Goal: Information Seeking & Learning: Learn about a topic

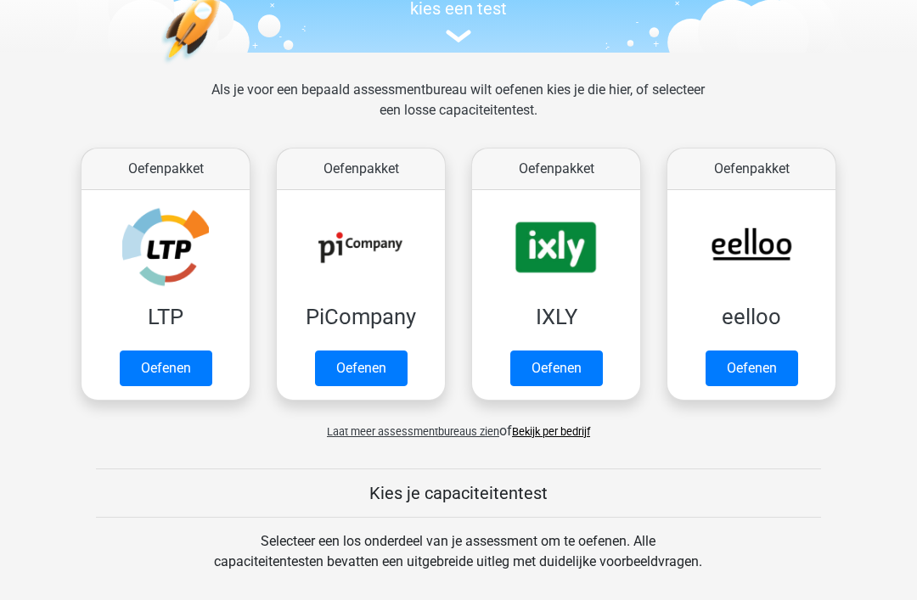
scroll to position [121, 0]
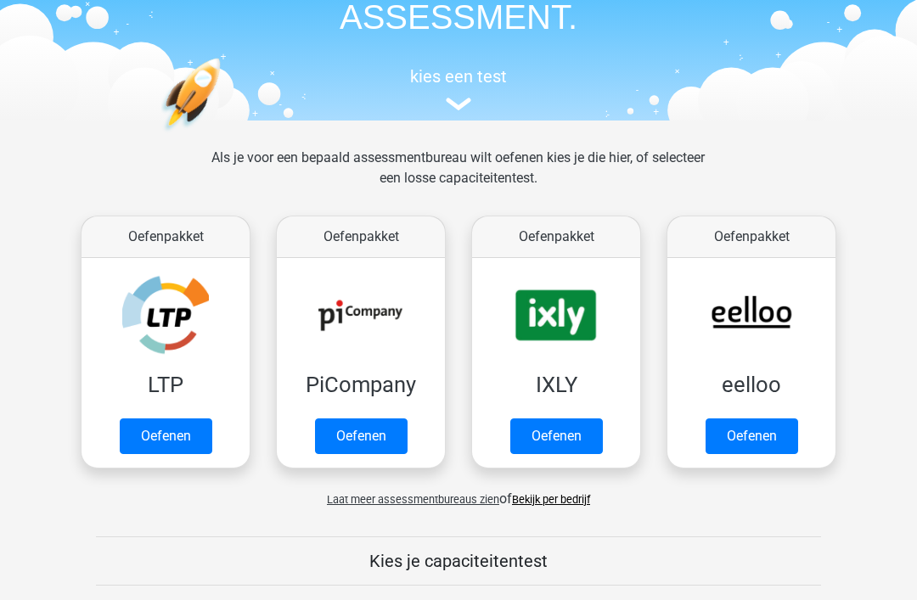
click at [177, 439] on link "Oefenen" at bounding box center [166, 437] width 93 height 36
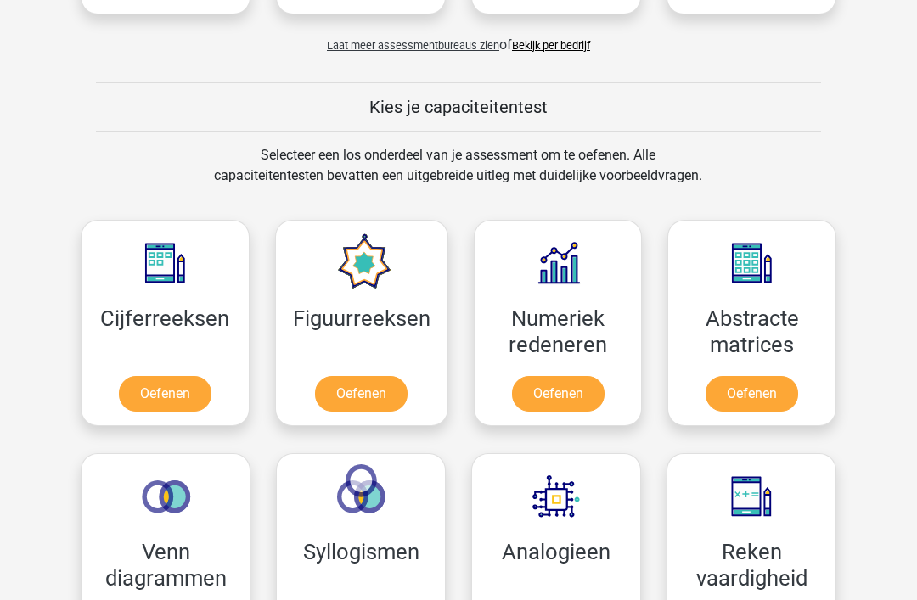
scroll to position [610, 0]
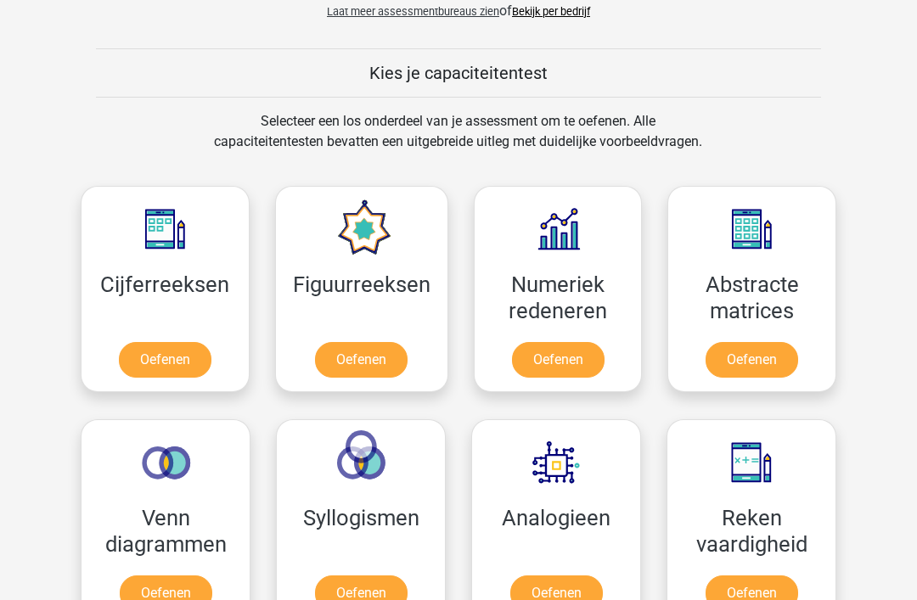
click at [188, 370] on link "Oefenen" at bounding box center [165, 360] width 93 height 36
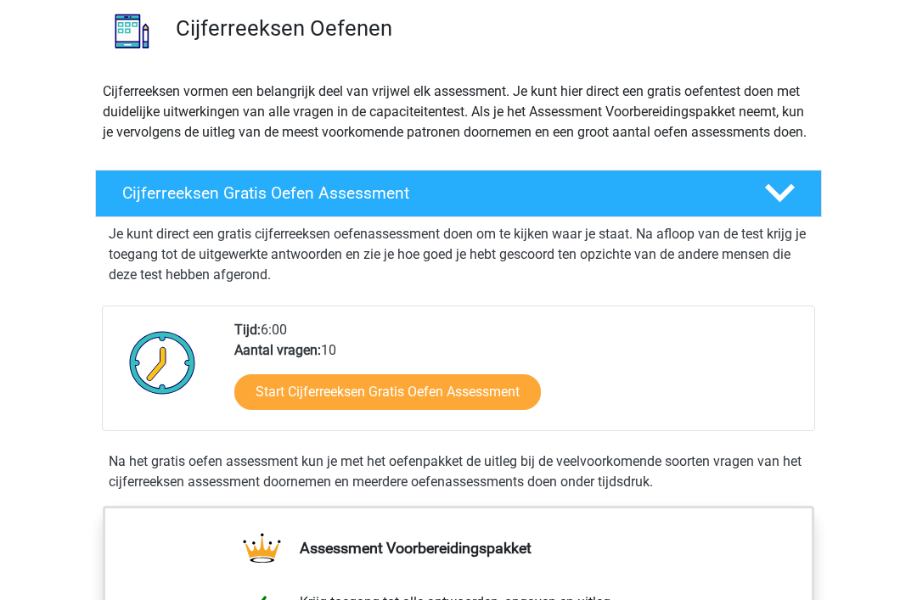
scroll to position [131, 0]
click at [450, 410] on link "Start Cijferreeksen Gratis Oefen Assessment" at bounding box center [387, 392] width 307 height 36
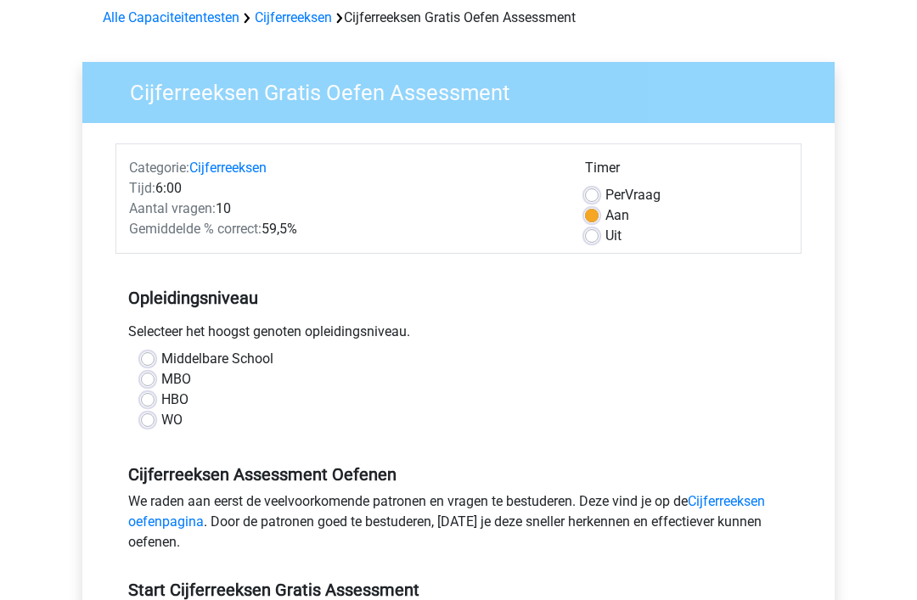
scroll to position [77, 0]
click at [161, 404] on label "HBO" at bounding box center [174, 400] width 27 height 20
click at [152, 404] on input "HBO" at bounding box center [148, 398] width 14 height 17
radio input "true"
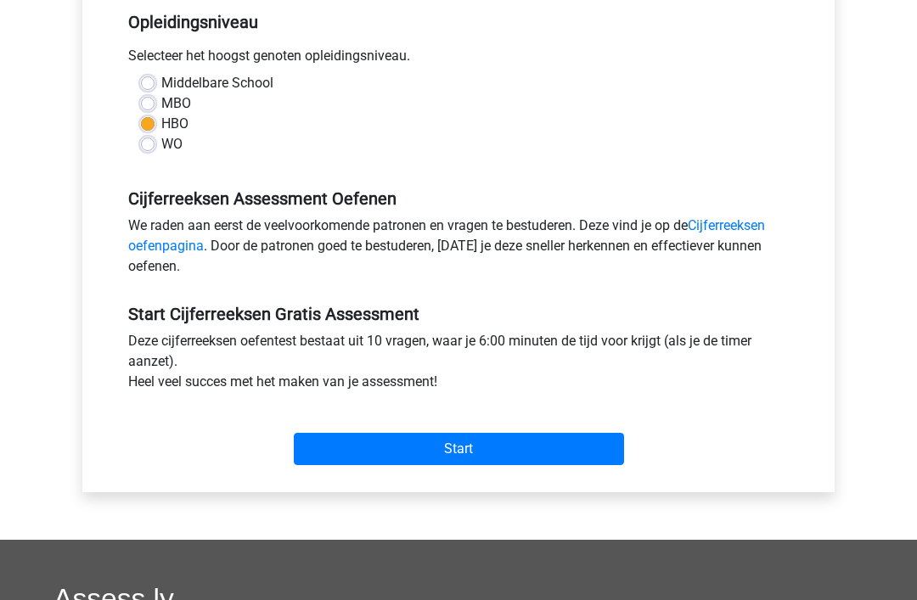
scroll to position [362, 0]
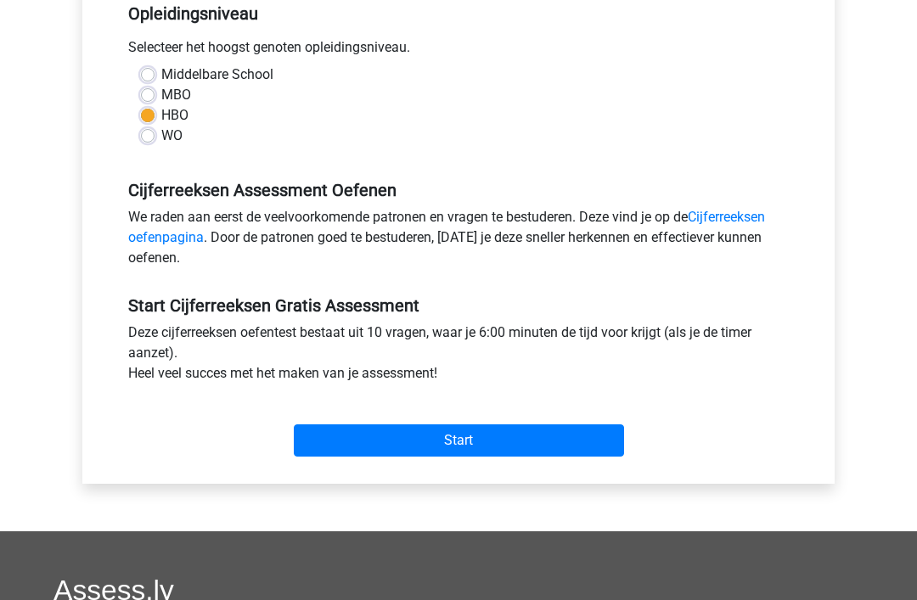
click at [460, 442] on input "Start" at bounding box center [459, 441] width 330 height 32
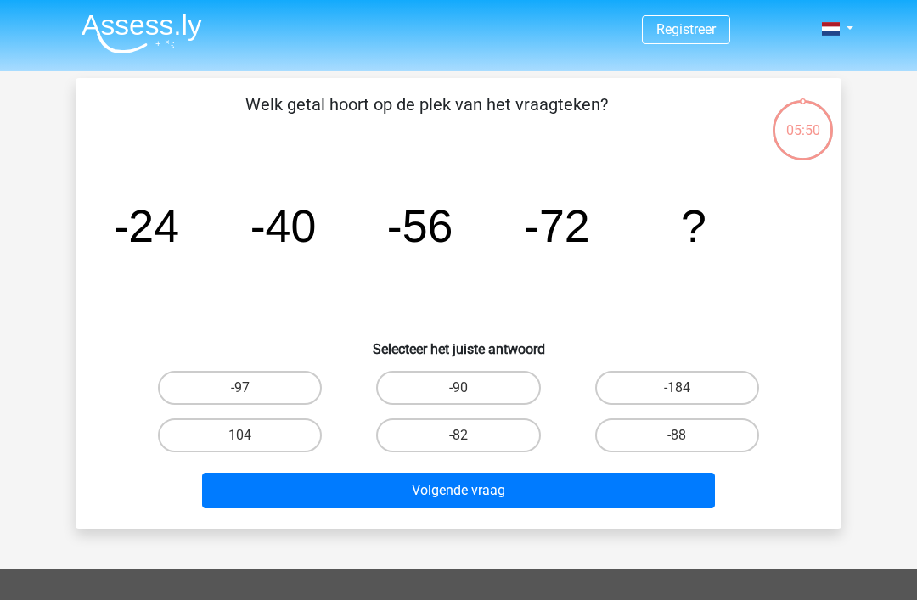
click at [679, 449] on label "-88" at bounding box center [677, 436] width 164 height 34
click at [679, 447] on input "-88" at bounding box center [682, 441] width 11 height 11
radio input "true"
click at [553, 495] on button "Volgende vraag" at bounding box center [459, 491] width 514 height 36
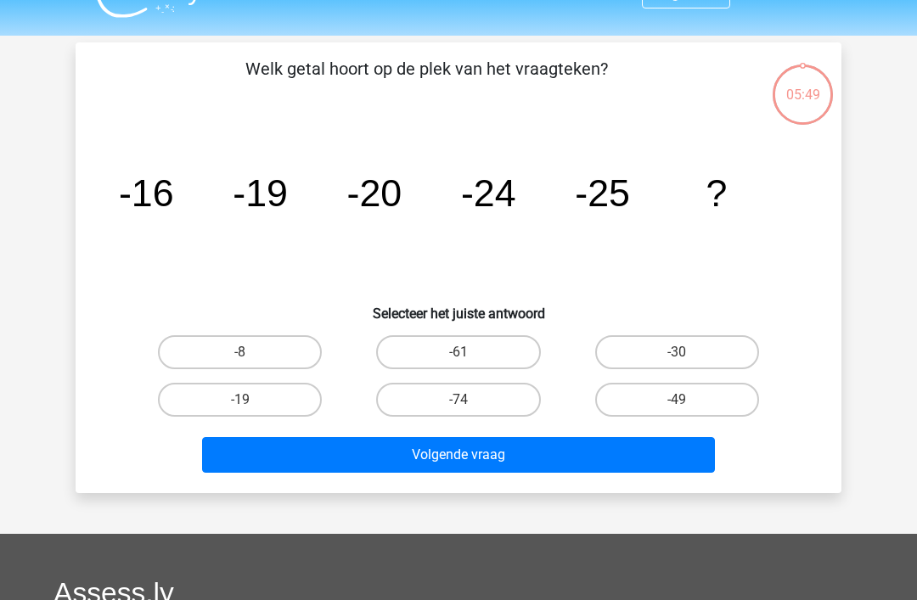
scroll to position [78, 0]
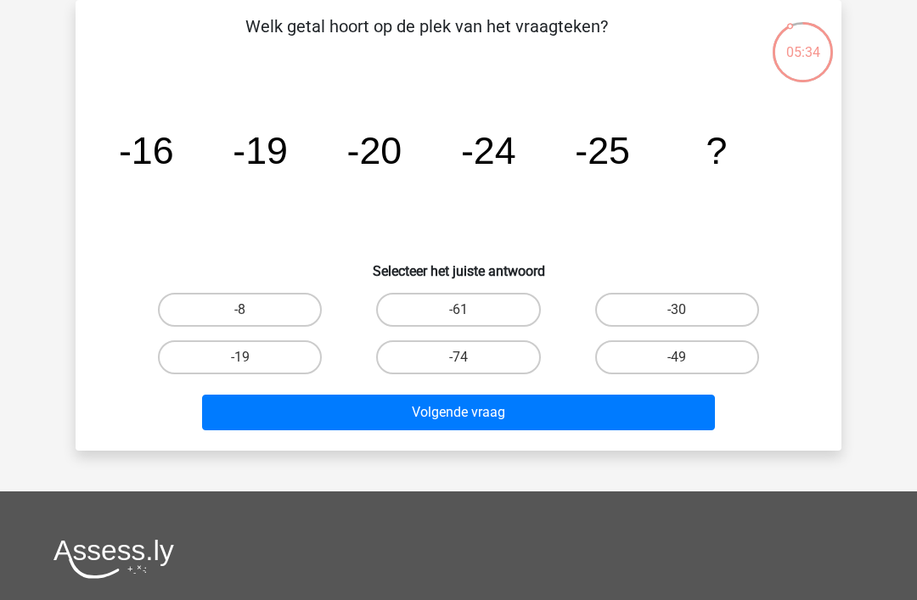
click at [675, 318] on label "-30" at bounding box center [677, 310] width 164 height 34
click at [677, 318] on input "-30" at bounding box center [682, 315] width 11 height 11
radio input "true"
click at [565, 418] on button "Volgende vraag" at bounding box center [459, 413] width 514 height 36
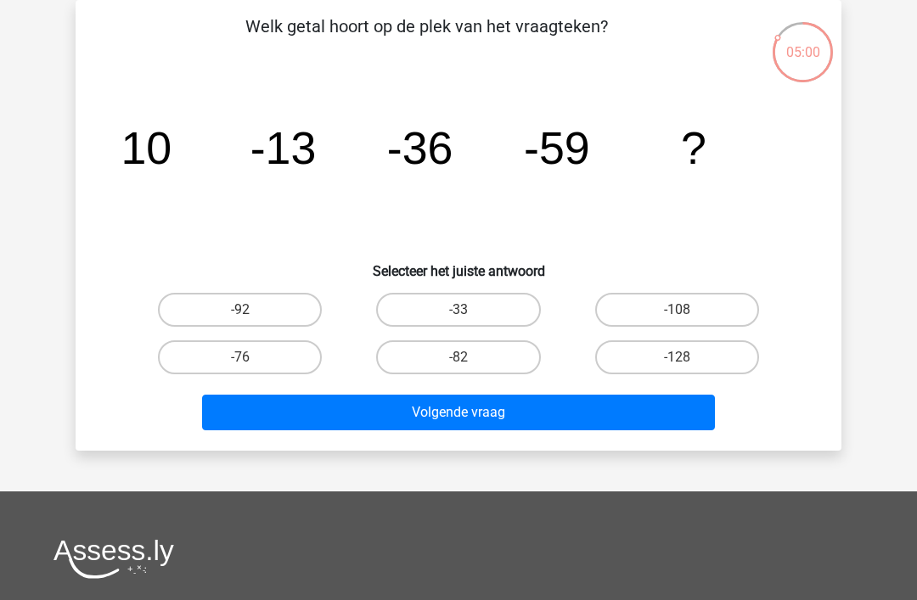
click at [472, 361] on label "-82" at bounding box center [458, 357] width 164 height 34
click at [470, 361] on input "-82" at bounding box center [464, 362] width 11 height 11
radio input "true"
click at [500, 414] on button "Volgende vraag" at bounding box center [459, 413] width 514 height 36
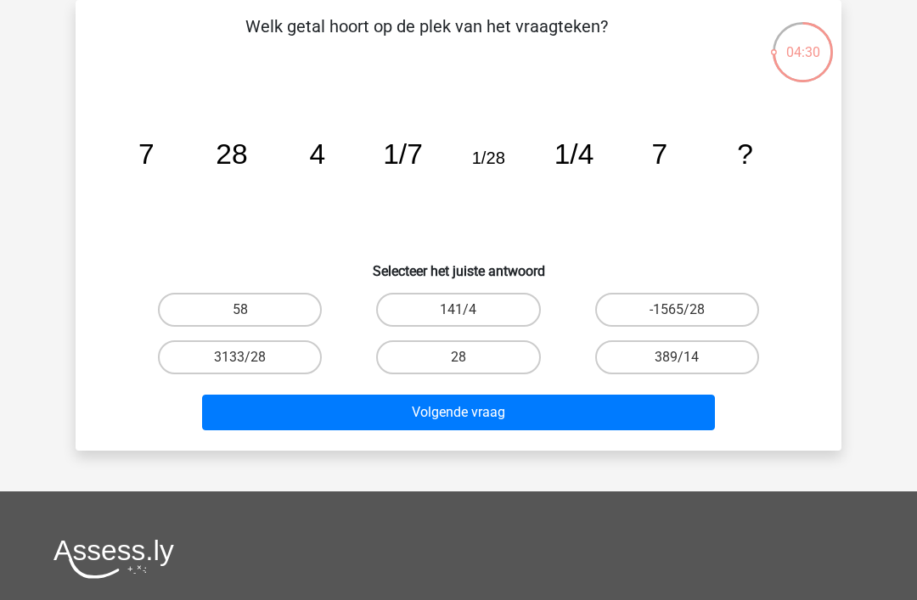
click at [487, 350] on label "28" at bounding box center [458, 357] width 164 height 34
click at [470, 357] on input "28" at bounding box center [464, 362] width 11 height 11
radio input "true"
click at [510, 420] on button "Volgende vraag" at bounding box center [459, 413] width 514 height 36
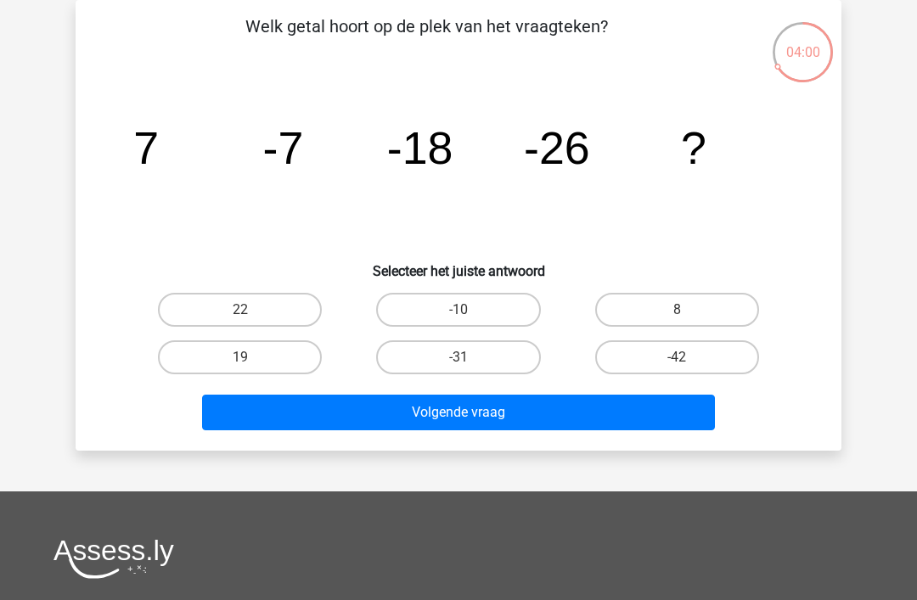
click at [476, 357] on label "-31" at bounding box center [458, 357] width 164 height 34
click at [470, 357] on input "-31" at bounding box center [464, 362] width 11 height 11
radio input "true"
click at [495, 415] on button "Volgende vraag" at bounding box center [459, 413] width 514 height 36
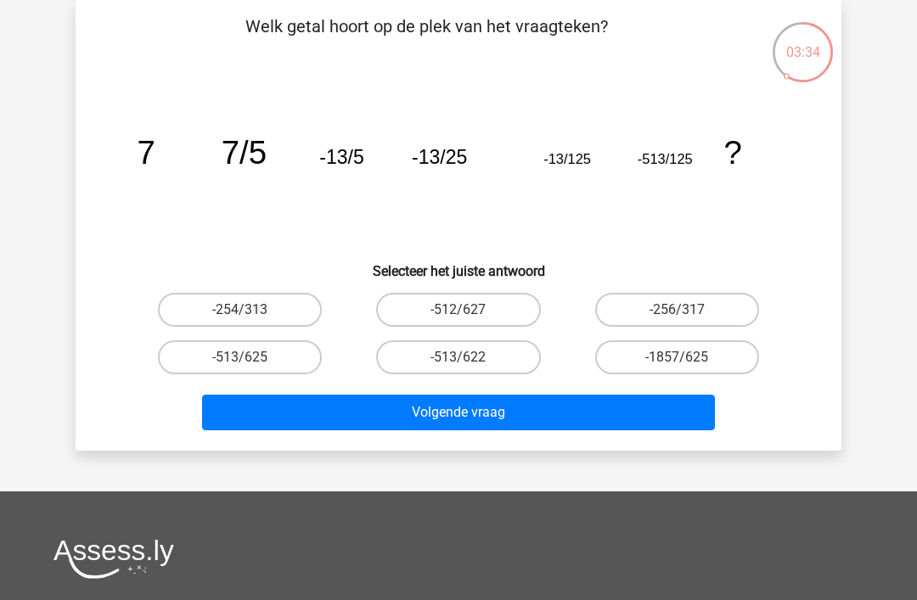
click at [267, 363] on label "-513/625" at bounding box center [240, 357] width 164 height 34
click at [251, 363] on input "-513/625" at bounding box center [245, 362] width 11 height 11
radio input "true"
click at [458, 412] on button "Volgende vraag" at bounding box center [459, 413] width 514 height 36
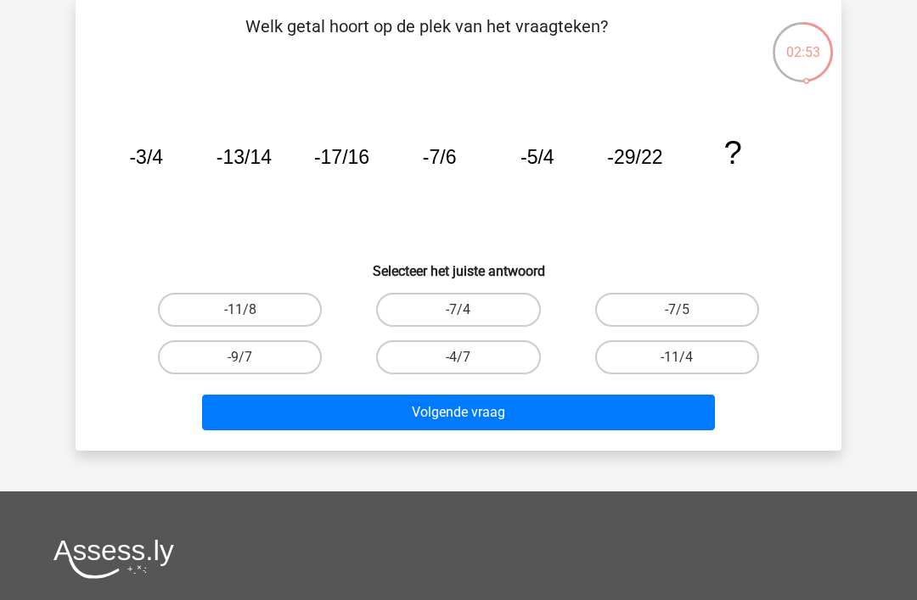
click at [684, 359] on input "-11/4" at bounding box center [682, 362] width 11 height 11
radio input "true"
click at [617, 419] on button "Volgende vraag" at bounding box center [459, 413] width 514 height 36
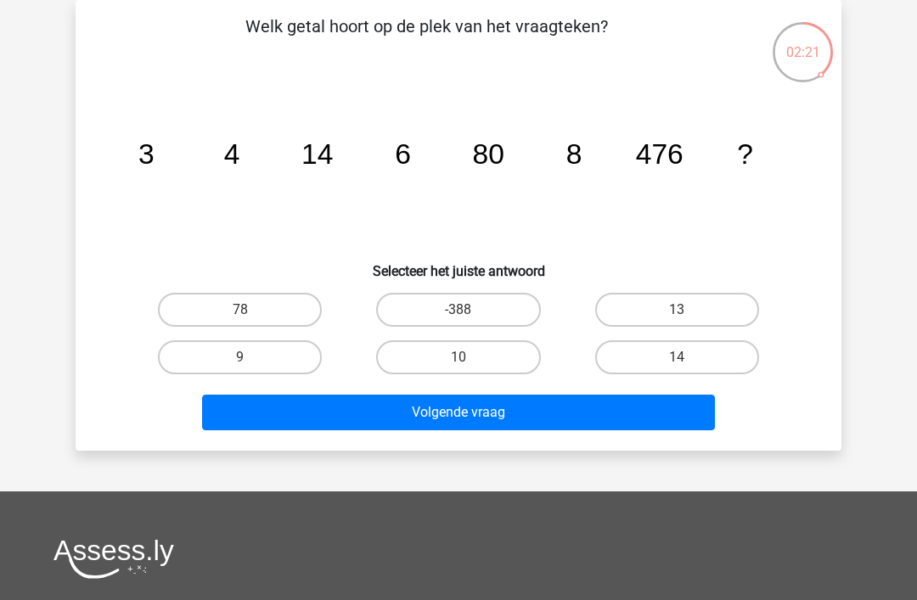
click at [691, 354] on label "14" at bounding box center [677, 357] width 164 height 34
click at [688, 357] on input "14" at bounding box center [682, 362] width 11 height 11
radio input "true"
click at [592, 410] on button "Volgende vraag" at bounding box center [459, 413] width 514 height 36
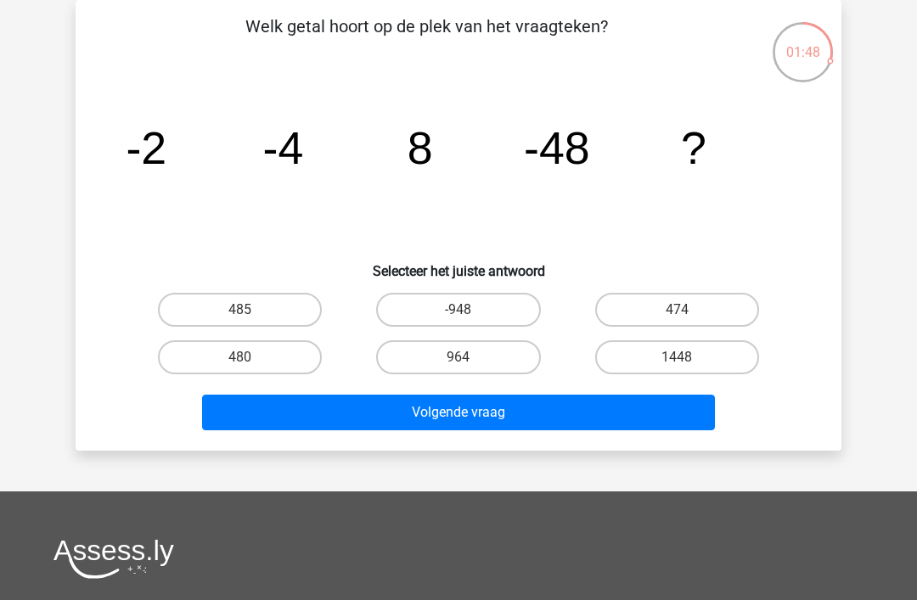
click at [290, 358] on label "480" at bounding box center [240, 357] width 164 height 34
click at [251, 358] on input "480" at bounding box center [245, 362] width 11 height 11
radio input "true"
click at [464, 415] on button "Volgende vraag" at bounding box center [459, 413] width 514 height 36
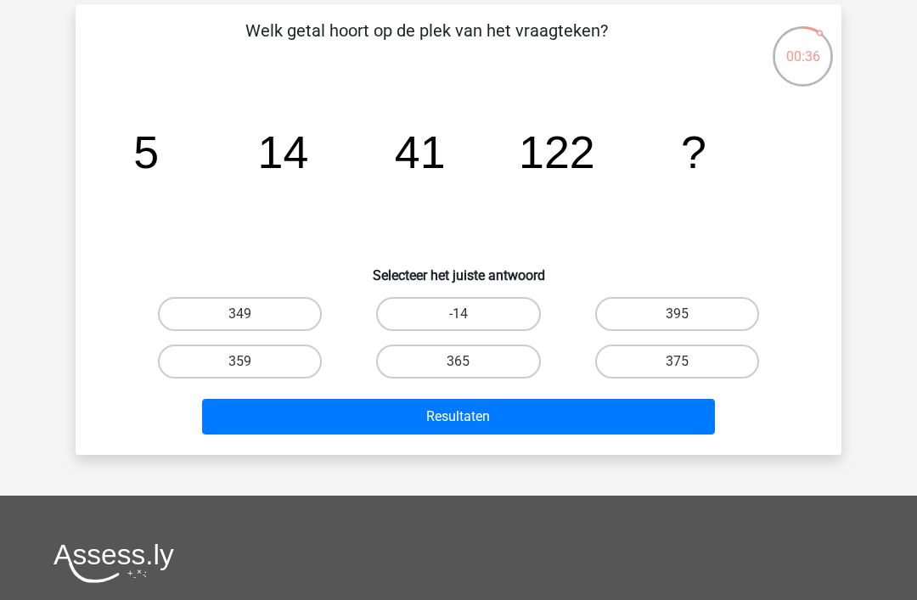
scroll to position [71, 0]
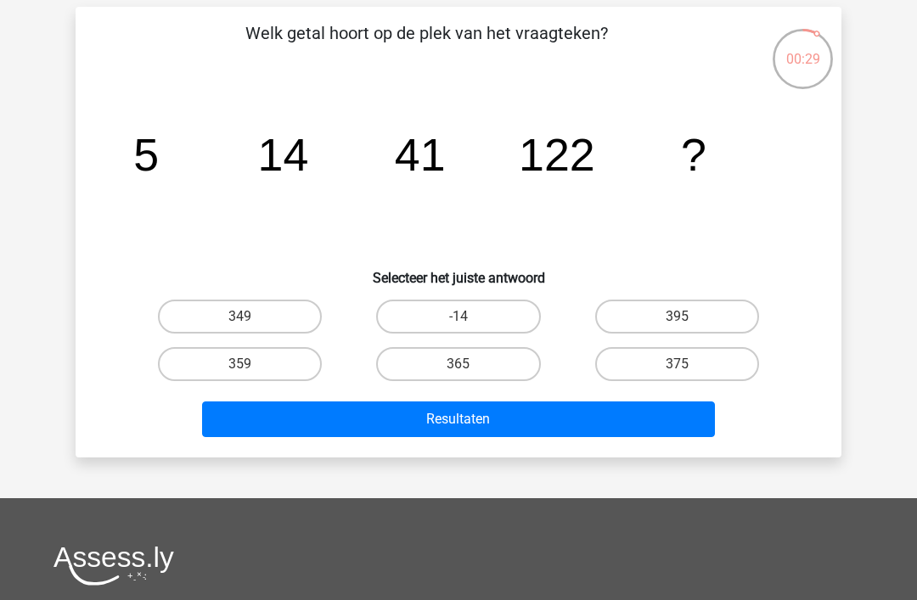
click at [479, 379] on label "365" at bounding box center [458, 364] width 164 height 34
click at [470, 375] on input "365" at bounding box center [464, 369] width 11 height 11
radio input "true"
click at [501, 422] on button "Resultaten" at bounding box center [459, 420] width 514 height 36
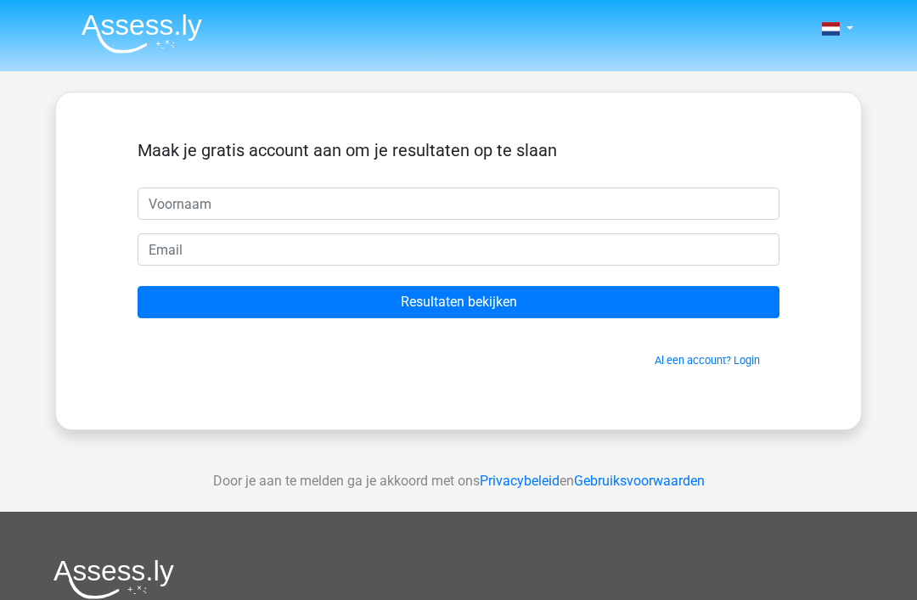
click at [517, 307] on input "Resultaten bekijken" at bounding box center [459, 302] width 642 height 32
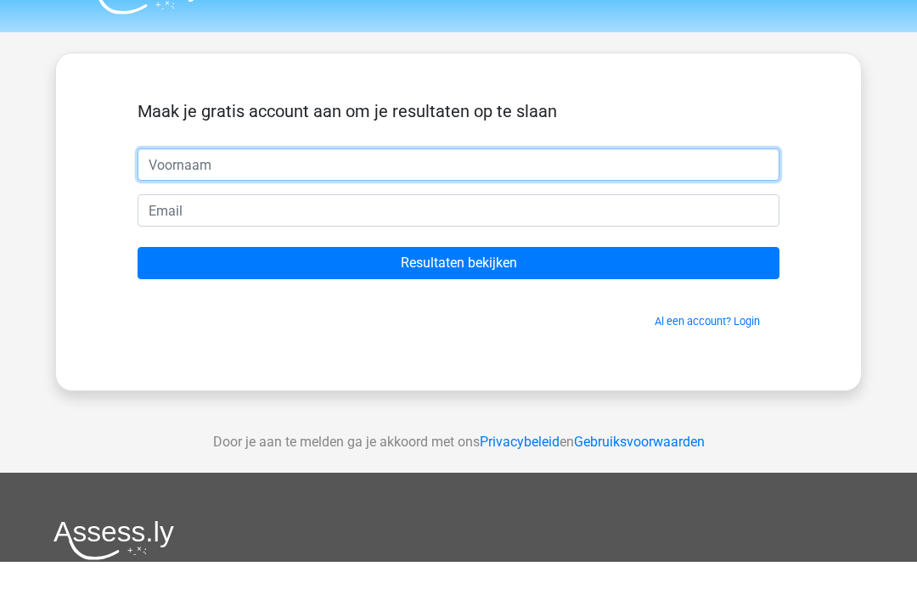
click at [284, 188] on input "text" at bounding box center [459, 204] width 642 height 32
type input "[PERSON_NAME]"
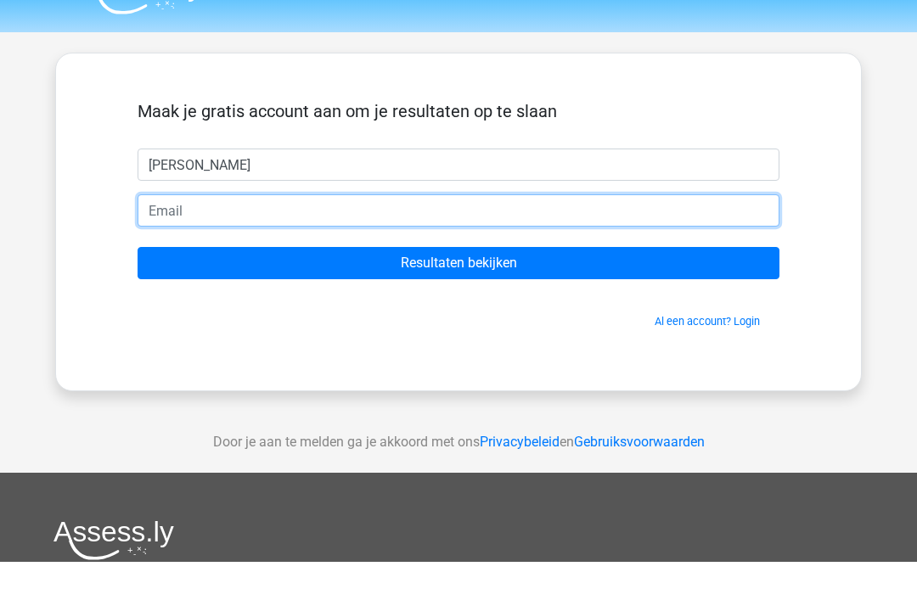
click at [448, 233] on input "email" at bounding box center [459, 249] width 642 height 32
type input "d"
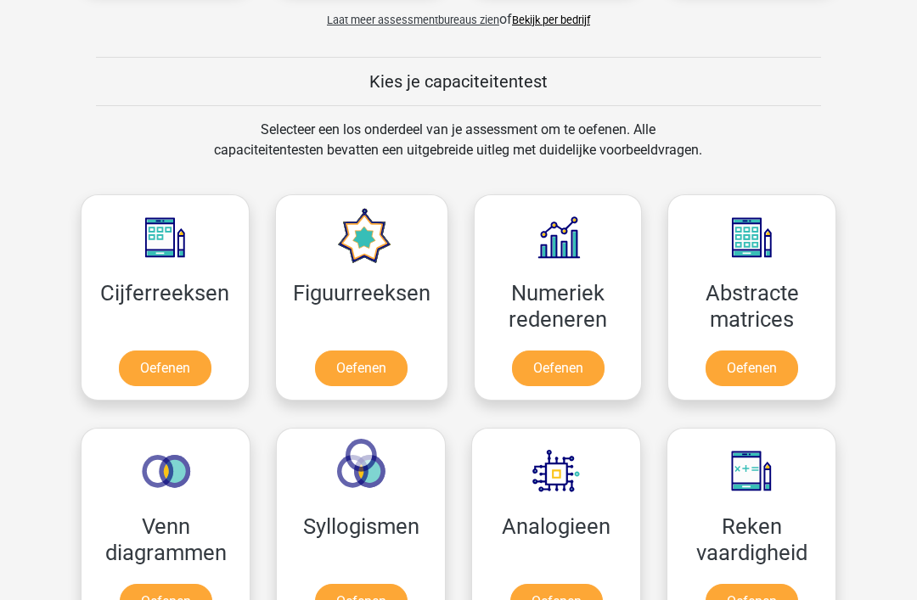
scroll to position [622, 0]
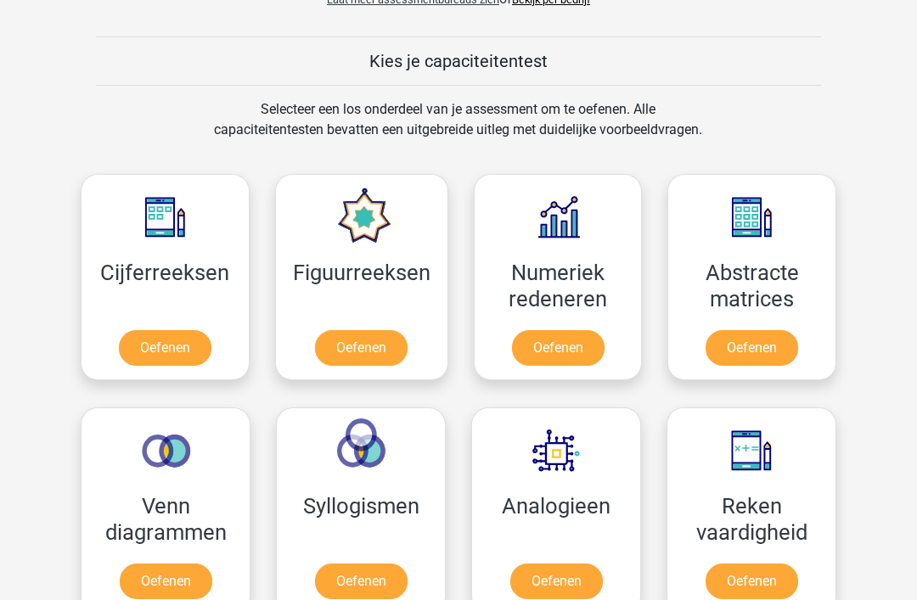
click at [403, 331] on link "Oefenen" at bounding box center [361, 349] width 93 height 36
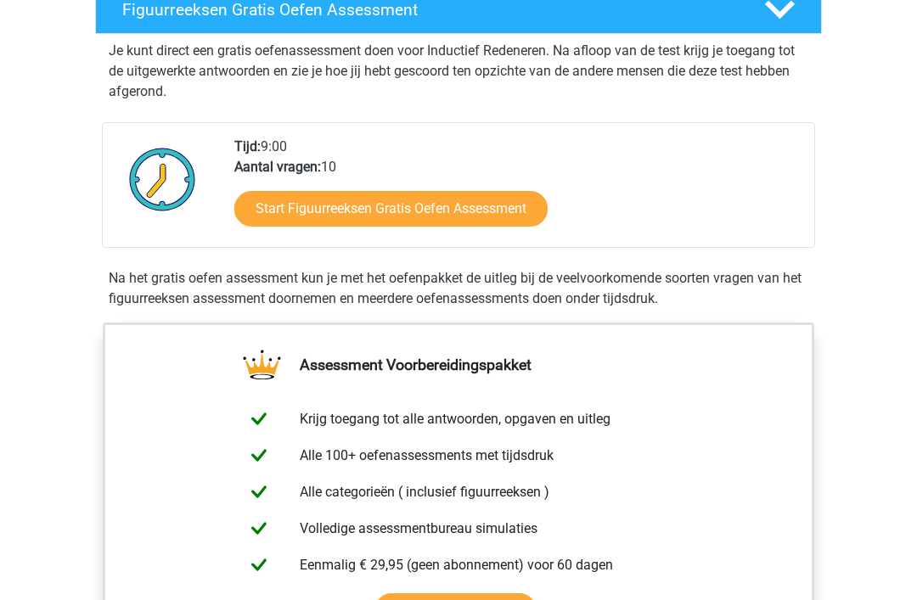
scroll to position [360, 0]
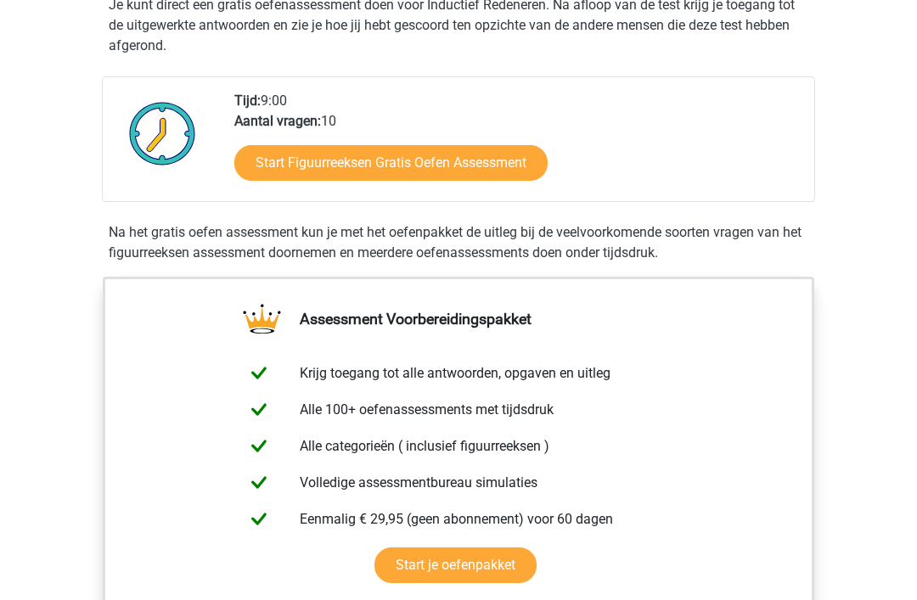
click at [474, 172] on link "Start Figuurreeksen Gratis Oefen Assessment" at bounding box center [390, 163] width 313 height 36
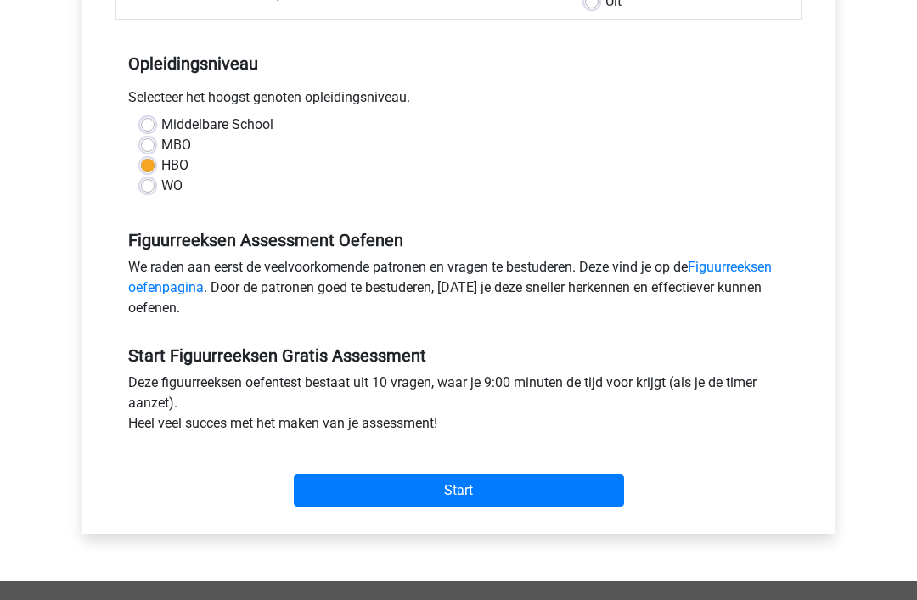
scroll to position [323, 0]
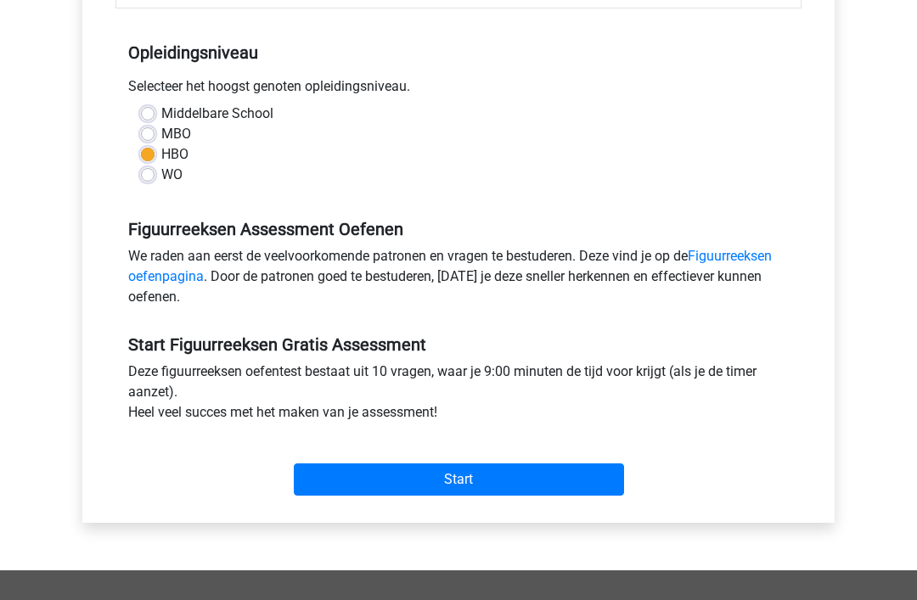
click at [498, 486] on input "Start" at bounding box center [459, 480] width 330 height 32
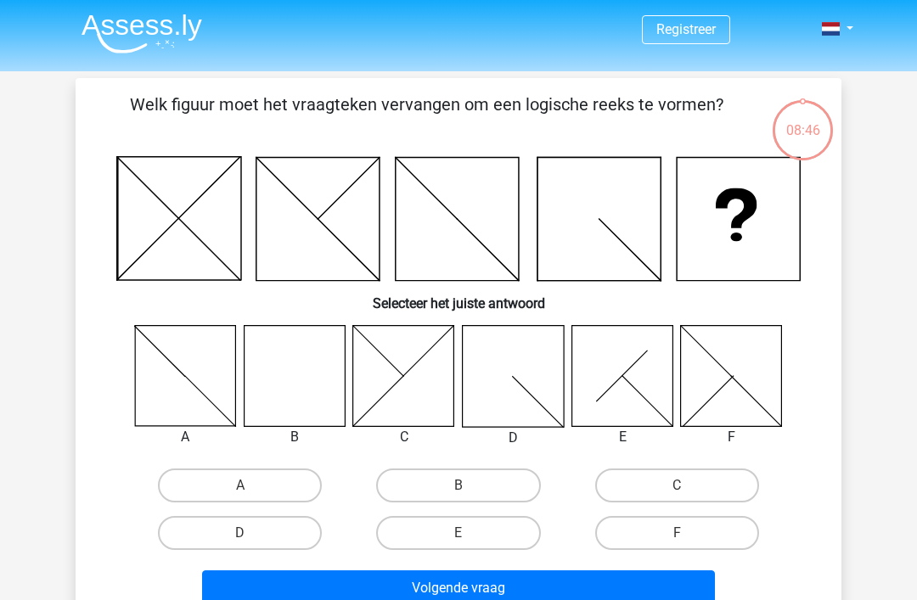
click at [312, 392] on icon at bounding box center [294, 375] width 101 height 101
click at [472, 485] on label "B" at bounding box center [458, 486] width 164 height 34
click at [470, 486] on input "B" at bounding box center [464, 491] width 11 height 11
radio input "true"
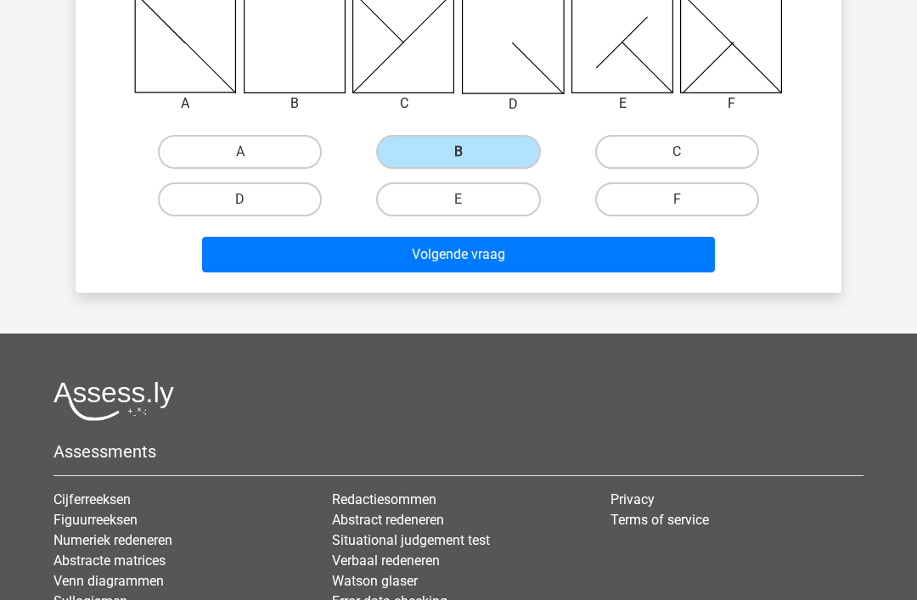
click at [558, 262] on button "Volgende vraag" at bounding box center [459, 255] width 514 height 36
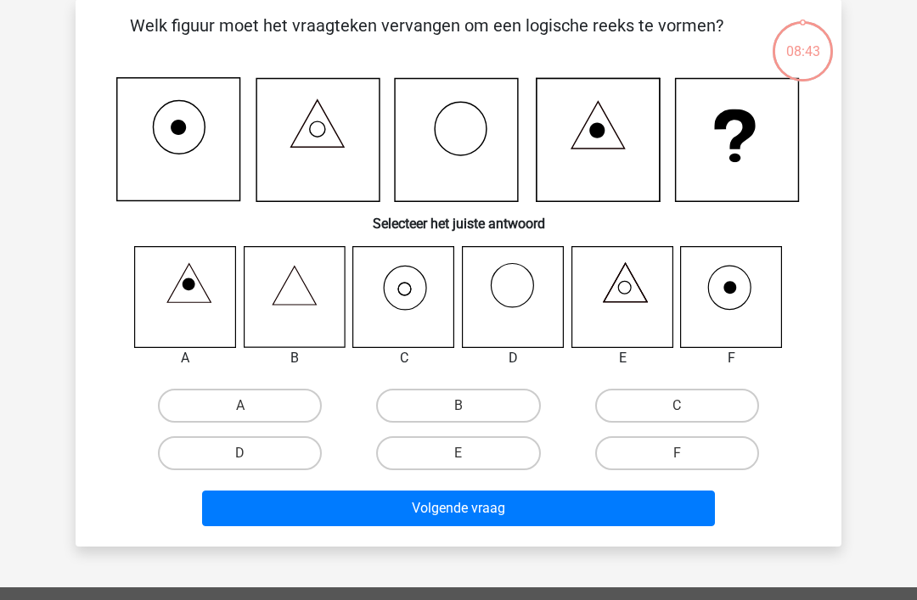
scroll to position [78, 0]
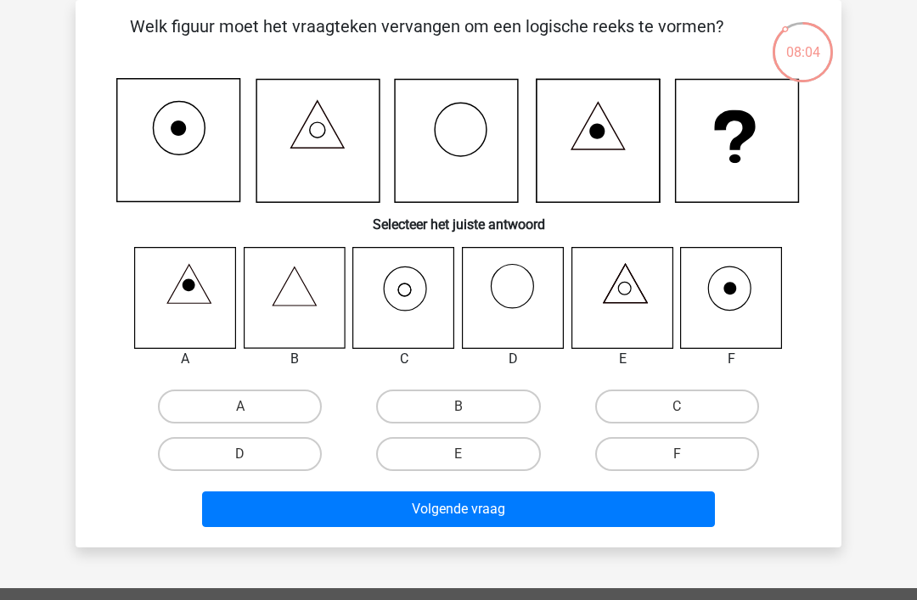
click at [669, 397] on label "C" at bounding box center [677, 407] width 164 height 34
click at [677, 407] on input "C" at bounding box center [682, 412] width 11 height 11
radio input "true"
click at [532, 515] on button "Volgende vraag" at bounding box center [459, 510] width 514 height 36
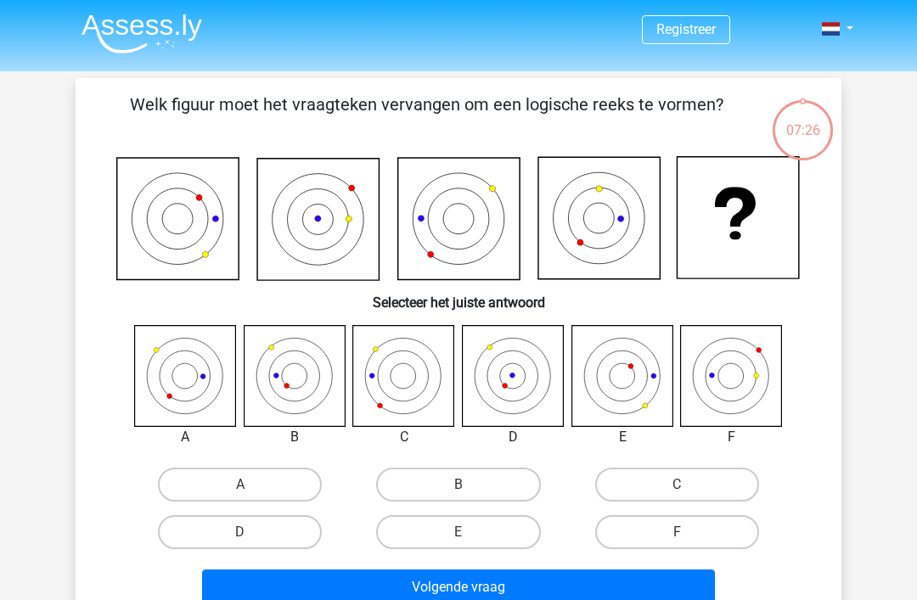
scroll to position [166, 0]
